Goal: Information Seeking & Learning: Find specific fact

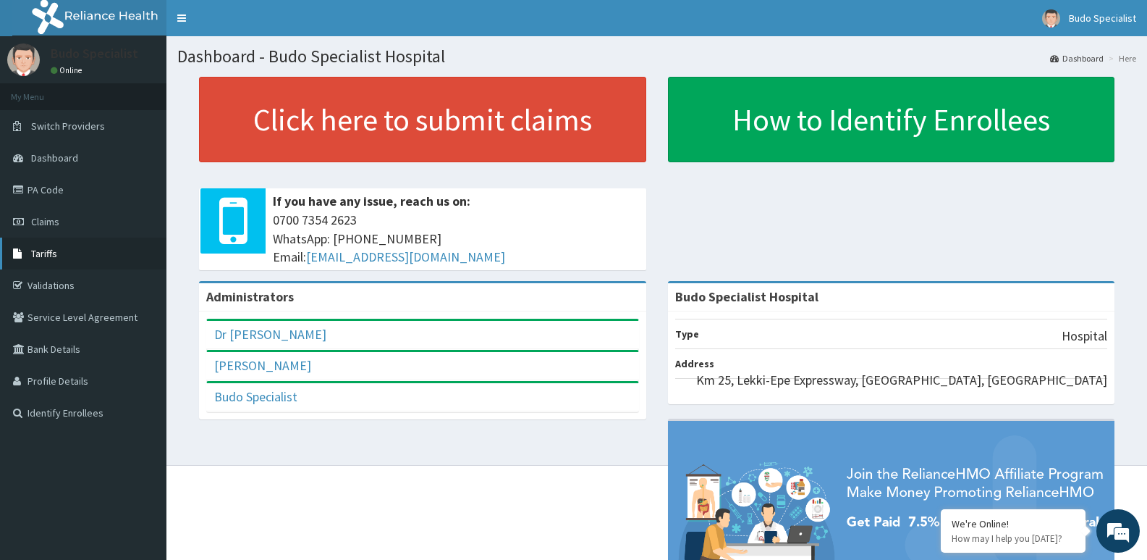
click at [77, 260] on link "Tariffs" at bounding box center [83, 253] width 166 height 32
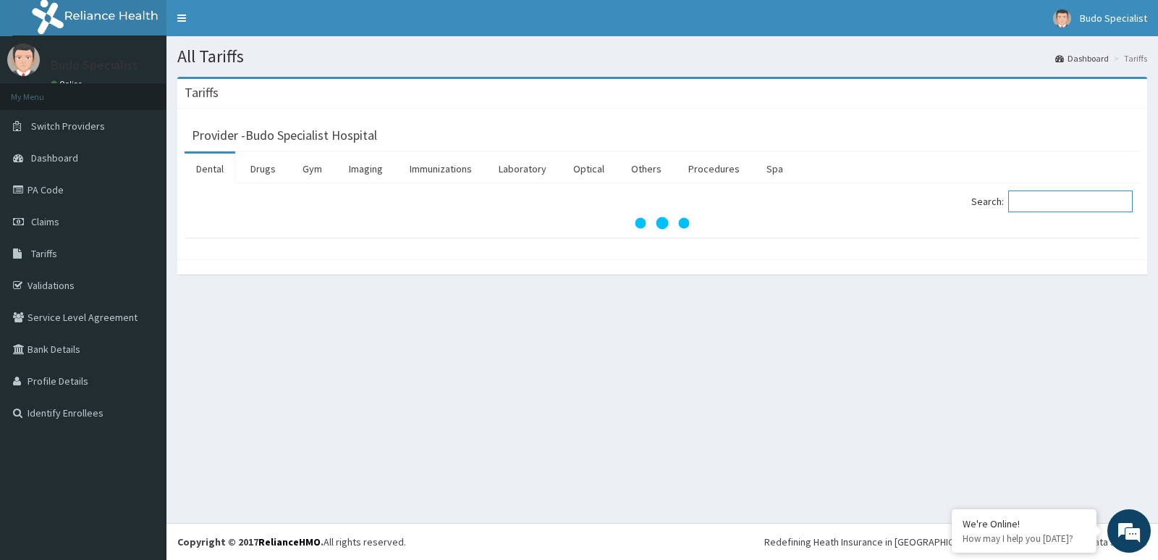
click at [1042, 204] on input "Search:" at bounding box center [1070, 201] width 125 height 22
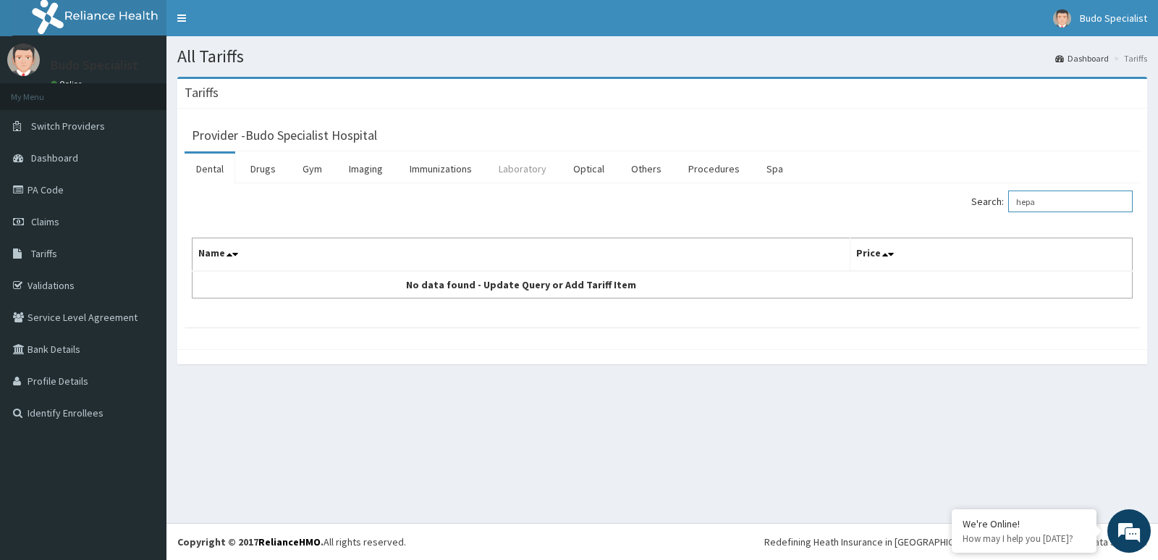
type input "hepa"
click at [524, 163] on link "Laboratory" at bounding box center [522, 168] width 71 height 30
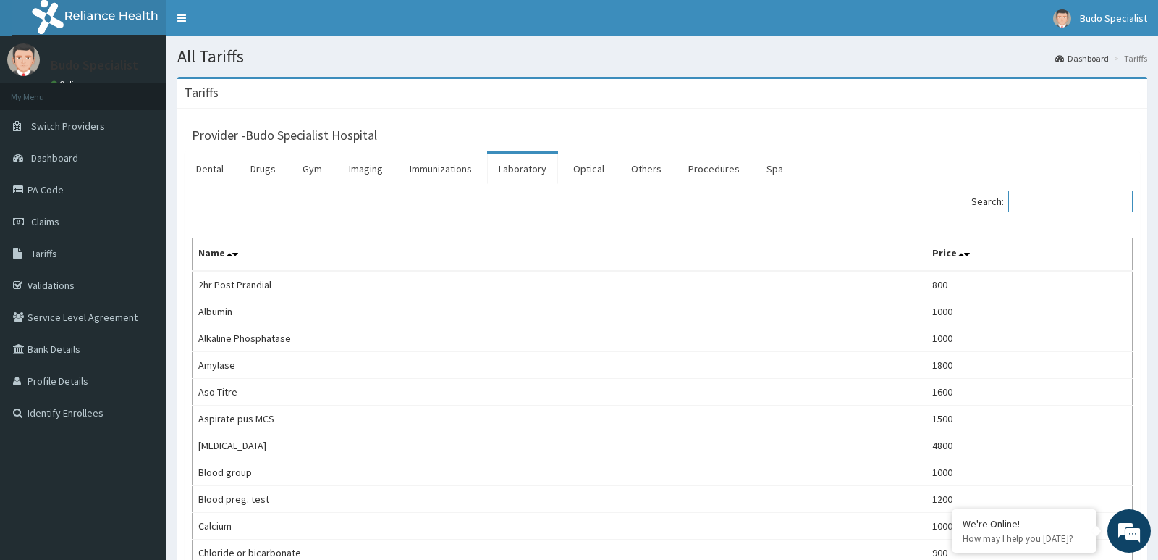
click at [1048, 203] on input "Search:" at bounding box center [1070, 201] width 125 height 22
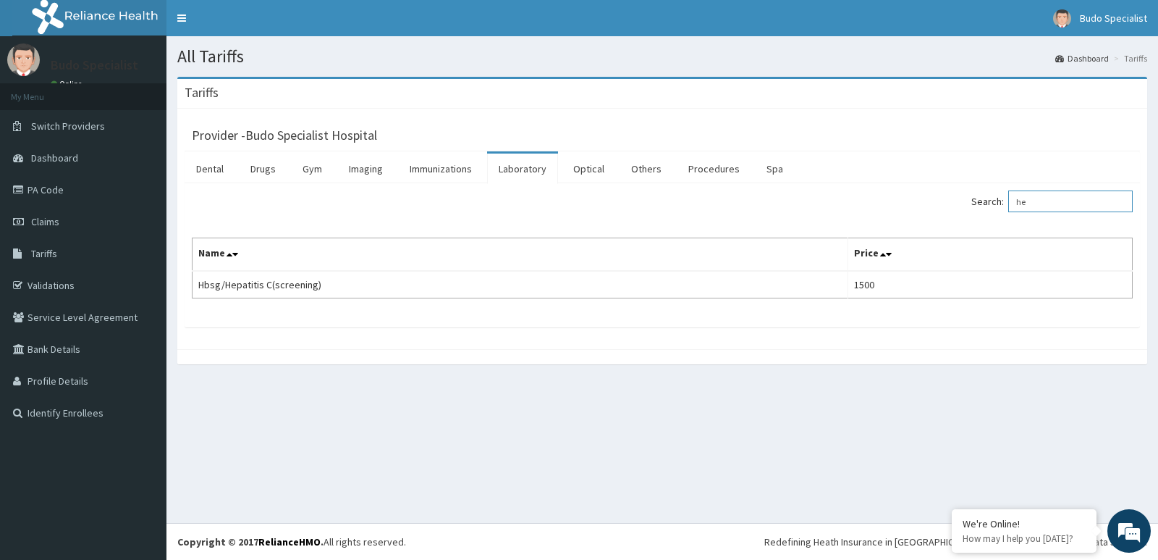
type input "h"
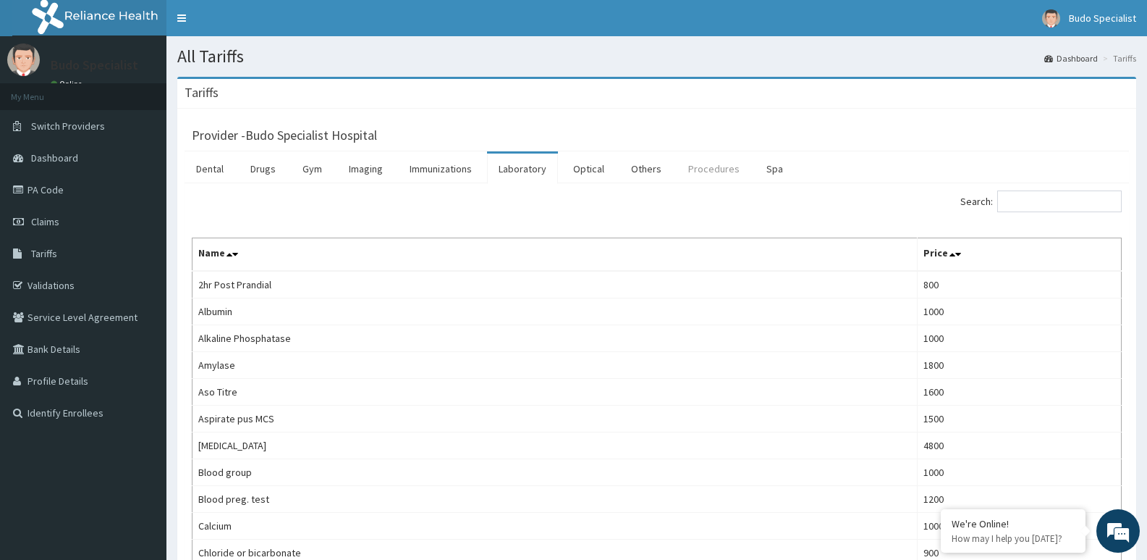
click at [698, 166] on link "Procedures" at bounding box center [714, 168] width 75 height 30
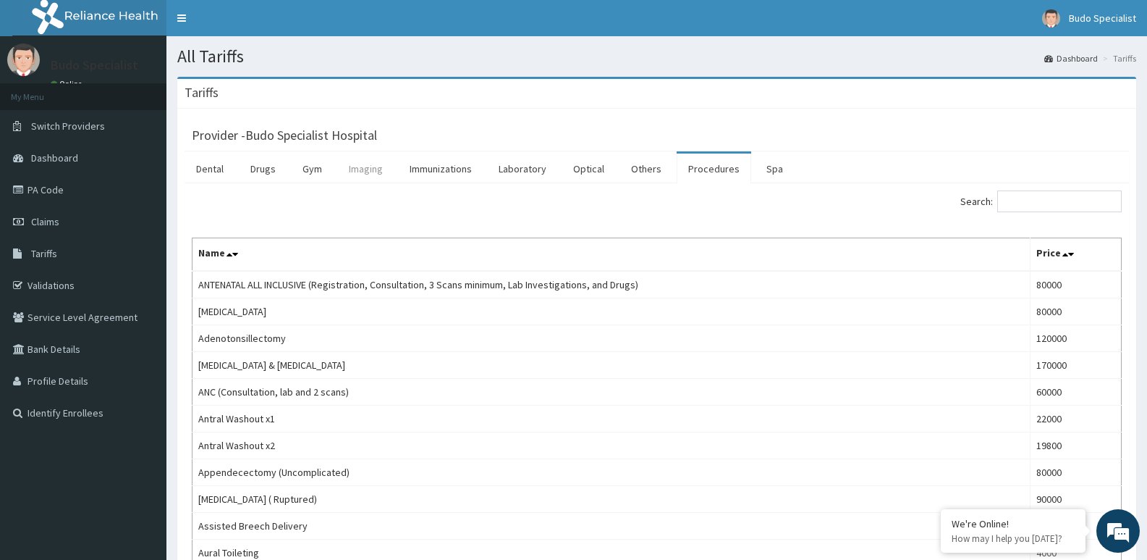
click at [379, 169] on link "Imaging" at bounding box center [365, 168] width 57 height 30
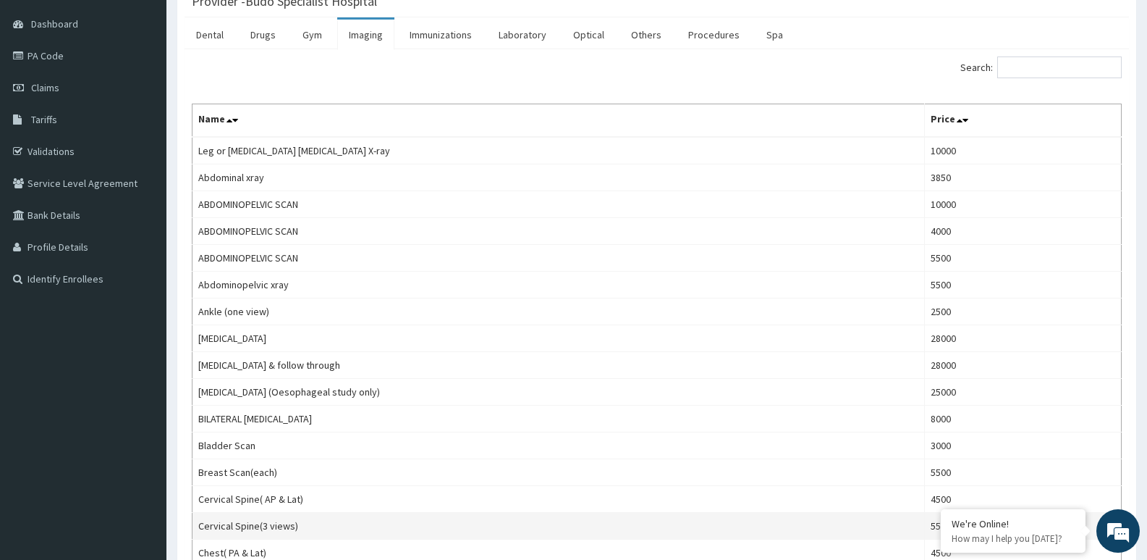
scroll to position [127, 0]
